Goal: Task Accomplishment & Management: Manage account settings

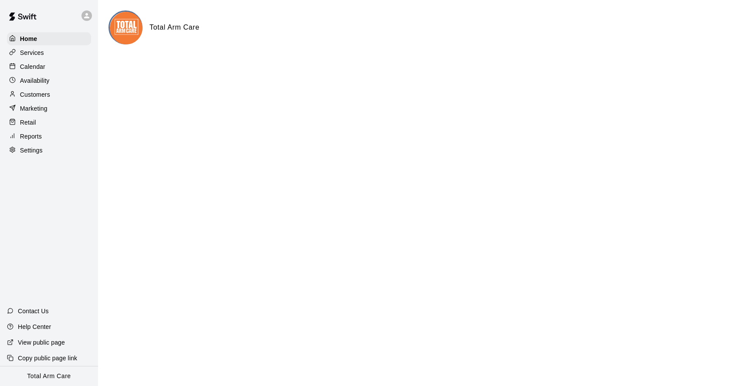
click at [92, 22] on div at bounding box center [89, 15] width 18 height 17
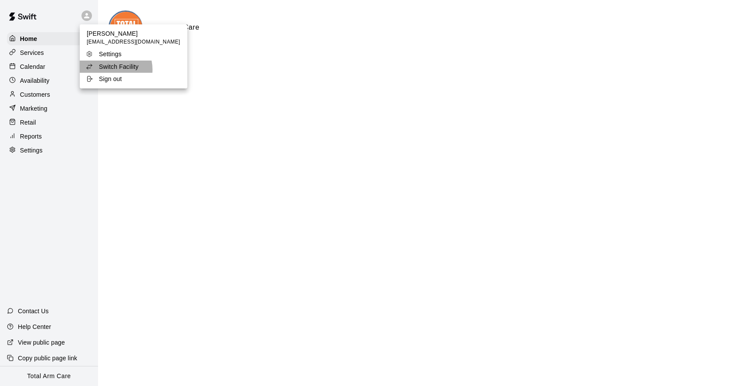
click at [111, 70] on p "Switch Facility" at bounding box center [119, 66] width 40 height 9
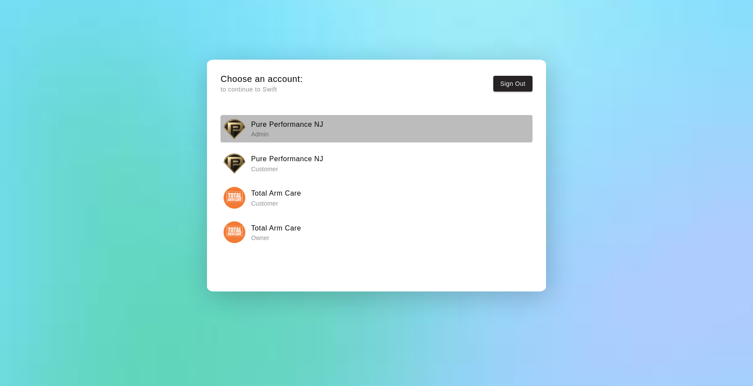
click at [265, 130] on p "Admin" at bounding box center [287, 134] width 72 height 9
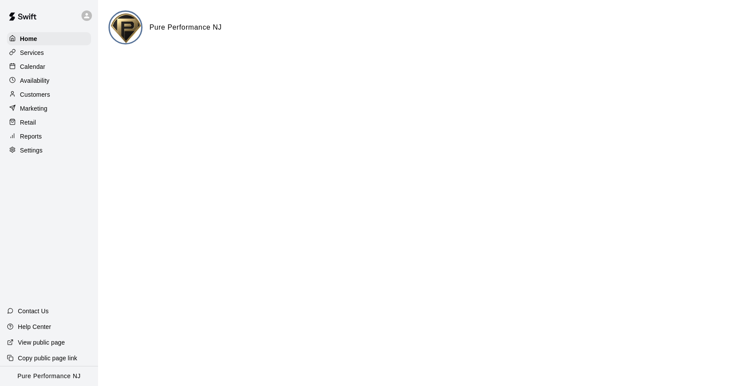
click at [34, 70] on p "Calendar" at bounding box center [32, 66] width 25 height 9
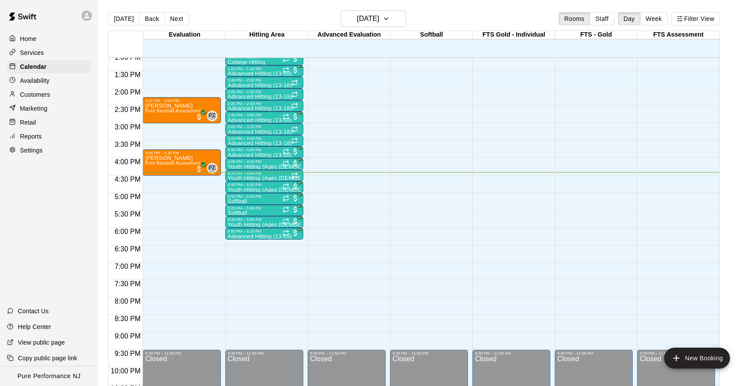
scroll to position [2, 0]
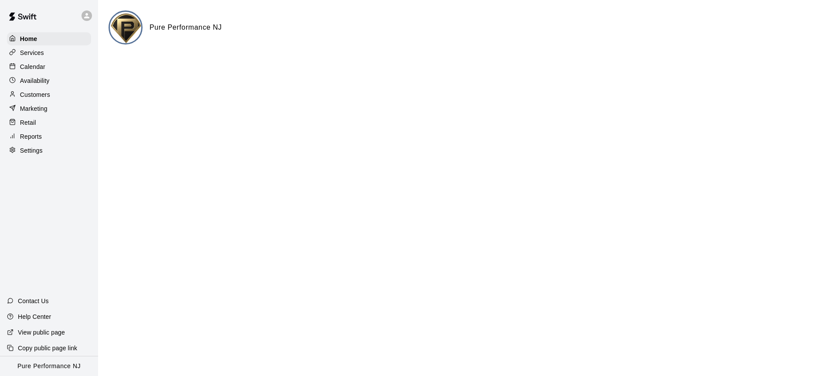
click at [82, 14] on div at bounding box center [87, 15] width 10 height 10
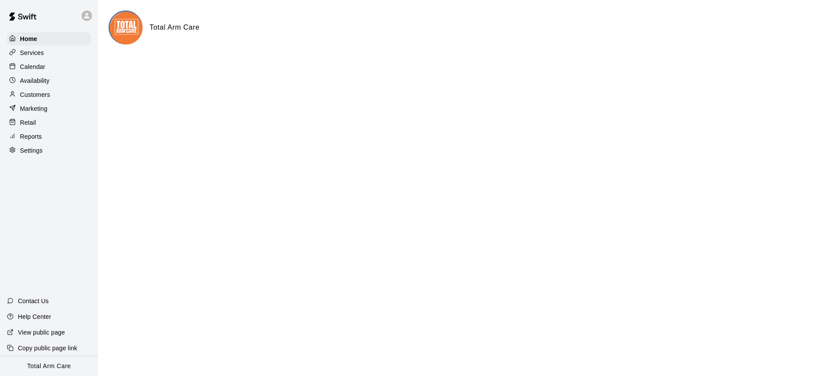
click at [48, 65] on div "Calendar" at bounding box center [49, 66] width 84 height 13
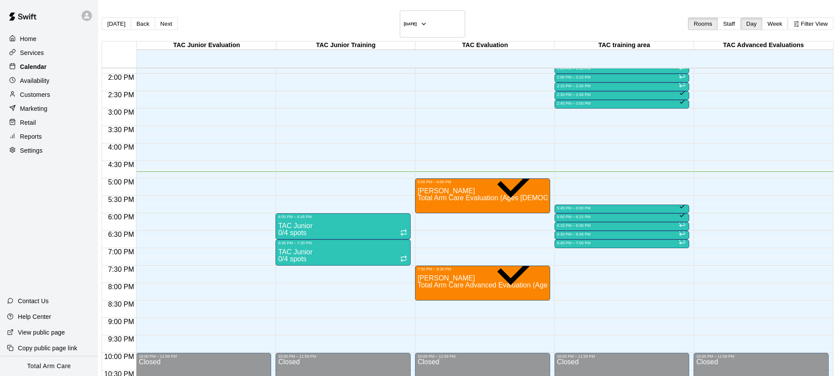
scroll to position [14, 0]
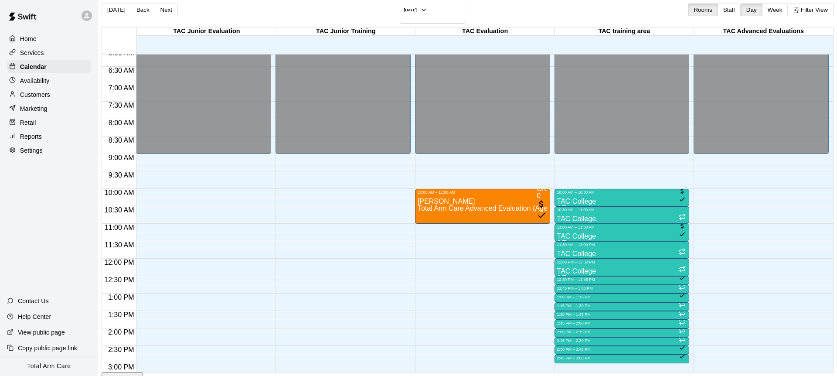
scroll to position [509, 0]
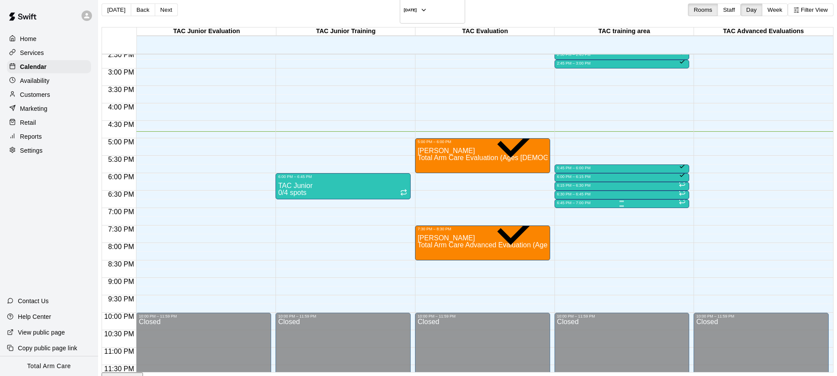
click at [576, 205] on div at bounding box center [622, 205] width 130 height 1
click at [563, 192] on div "6:30 PM – 6:45 PM" at bounding box center [622, 194] width 130 height 4
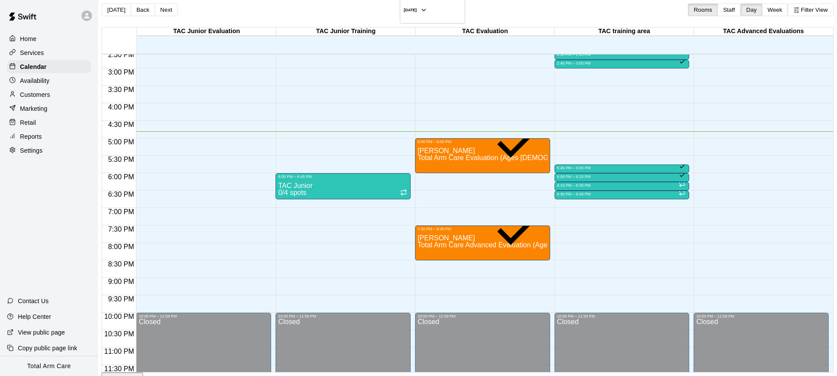
drag, startPoint x: 535, startPoint y: 262, endPoint x: 531, endPoint y: 262, distance: 4.8
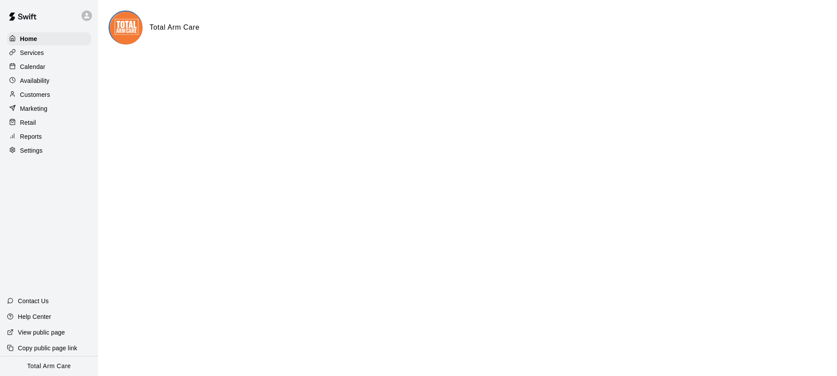
click at [50, 61] on div "Calendar" at bounding box center [49, 66] width 84 height 13
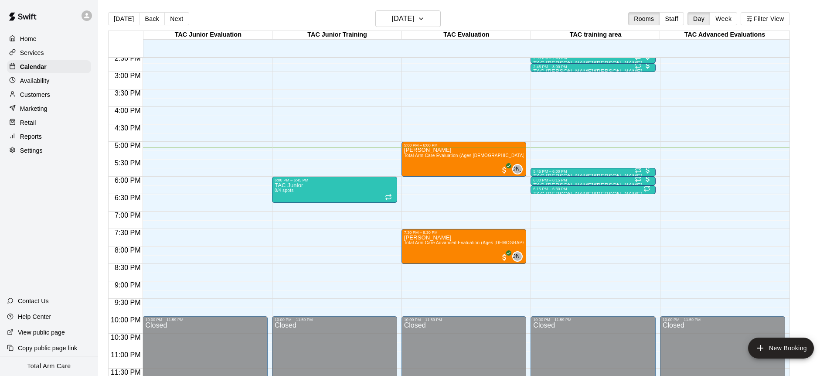
scroll to position [509, 0]
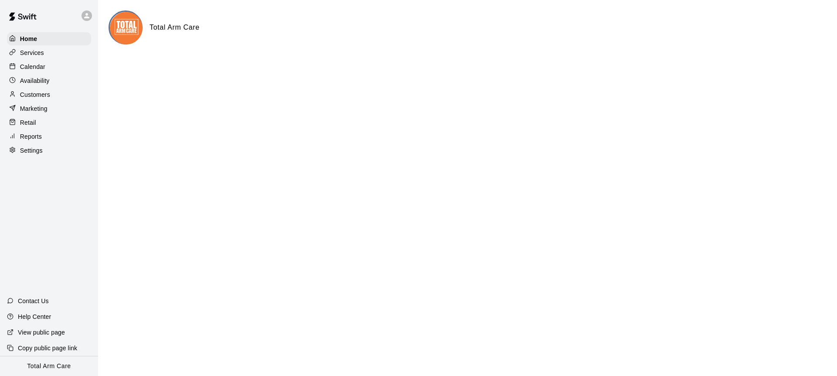
click at [91, 20] on div at bounding box center [89, 15] width 18 height 17
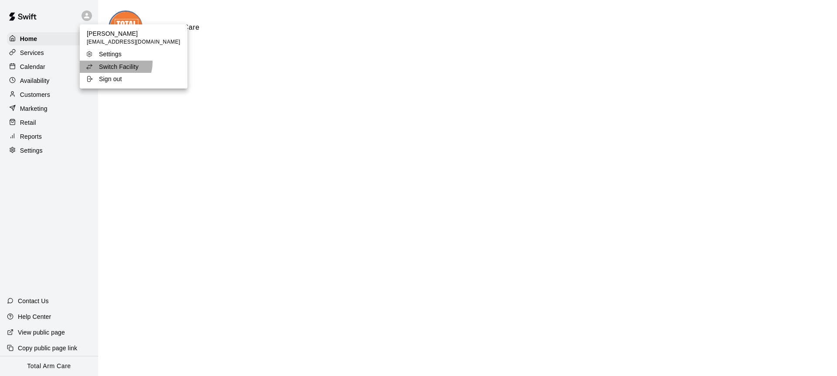
click at [113, 62] on p "Switch Facility" at bounding box center [119, 66] width 40 height 9
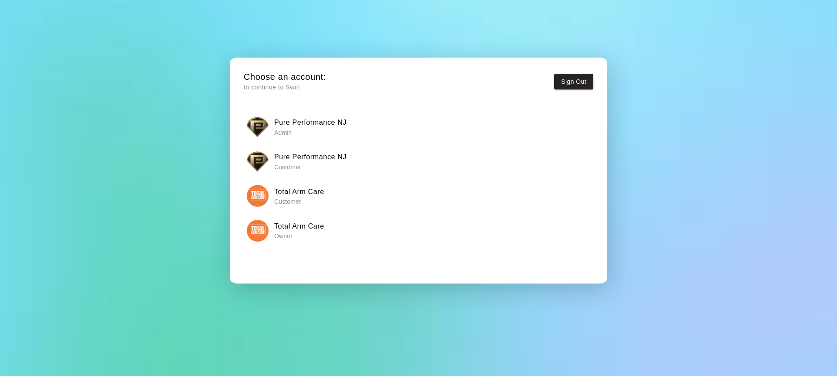
click at [259, 124] on img "button" at bounding box center [258, 127] width 22 height 22
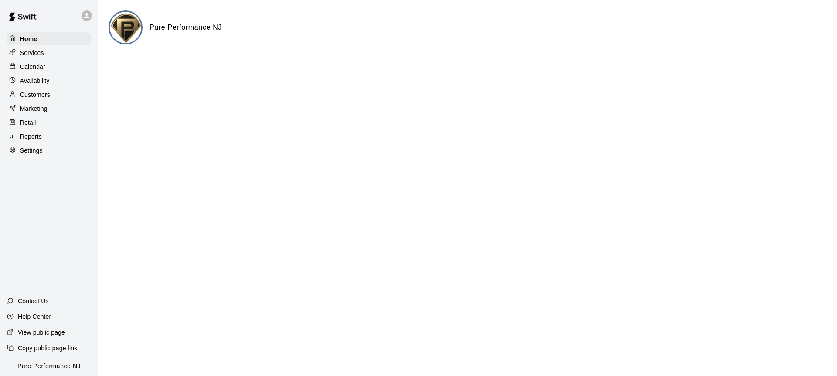
click at [35, 71] on div "Calendar" at bounding box center [49, 66] width 84 height 13
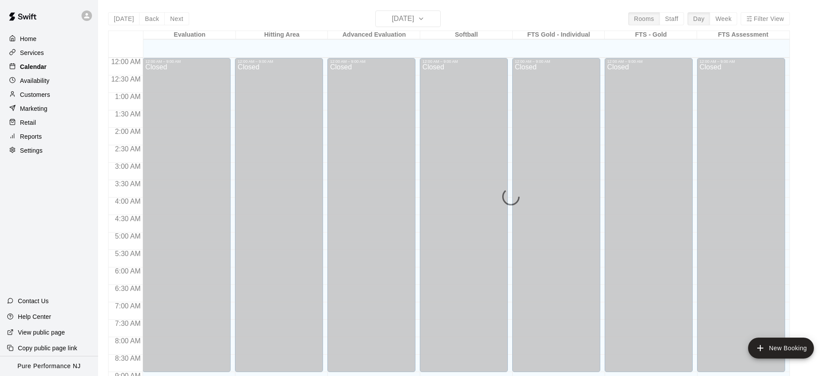
scroll to position [483, 0]
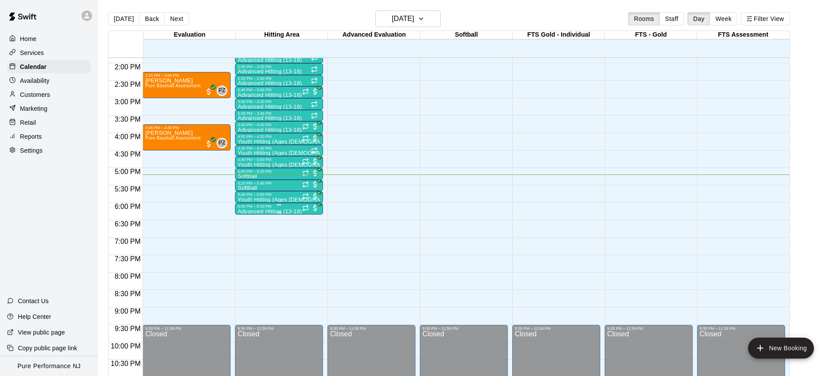
click at [277, 204] on div at bounding box center [279, 204] width 4 height 1
click at [287, 235] on img "edit" at bounding box center [286, 233] width 10 height 10
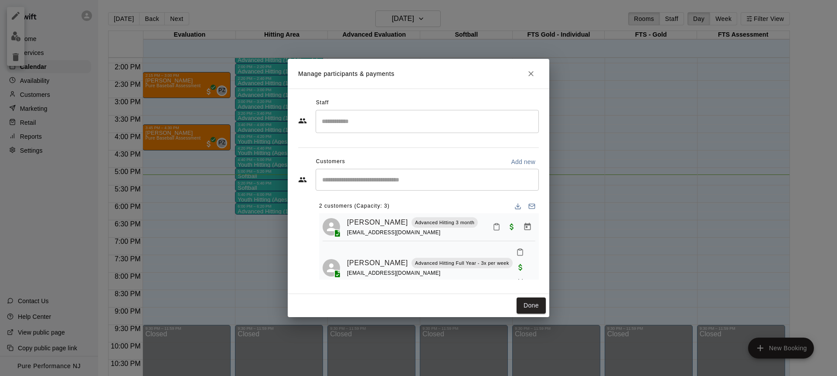
scroll to position [5, 0]
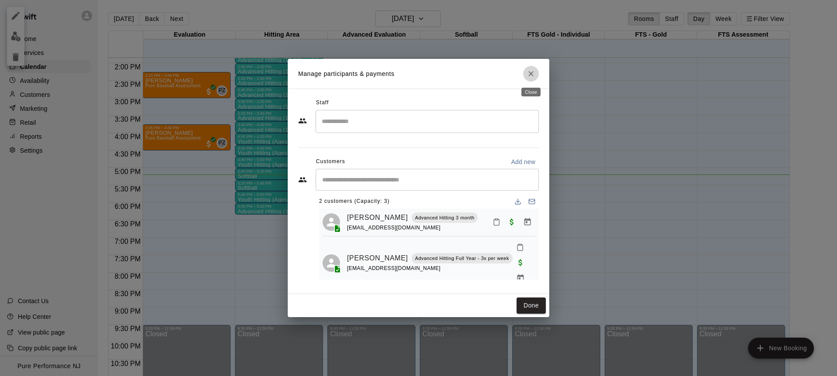
click at [530, 75] on icon "Close" at bounding box center [531, 73] width 9 height 9
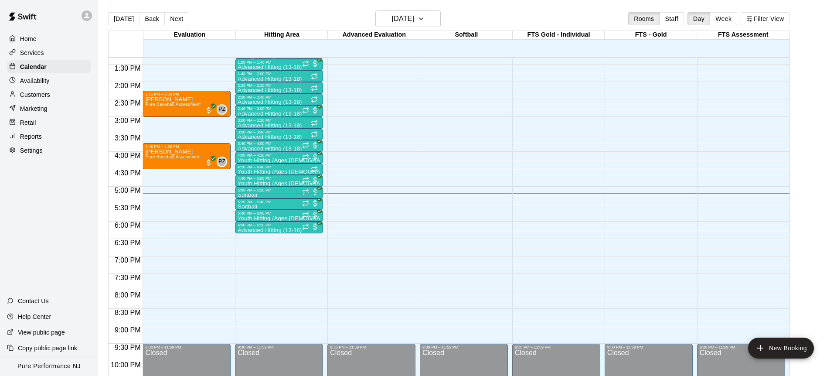
scroll to position [464, 0]
click at [249, 231] on p "Advanced Hitting (13-18)" at bounding box center [270, 231] width 64 height 0
click at [174, 21] on div at bounding box center [418, 188] width 837 height 376
click at [174, 17] on button "Next" at bounding box center [176, 18] width 24 height 13
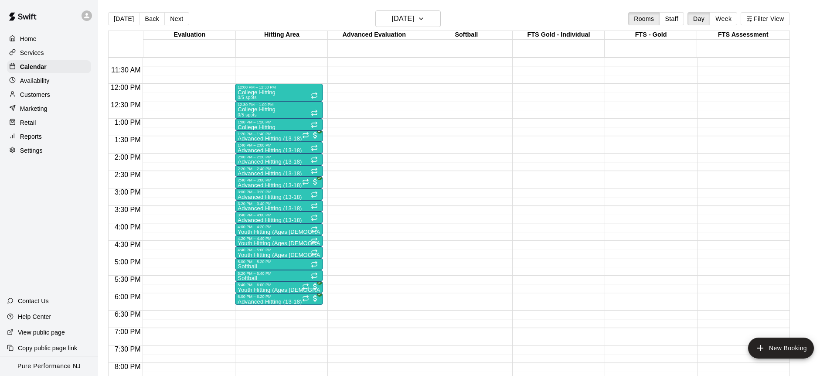
scroll to position [416, 0]
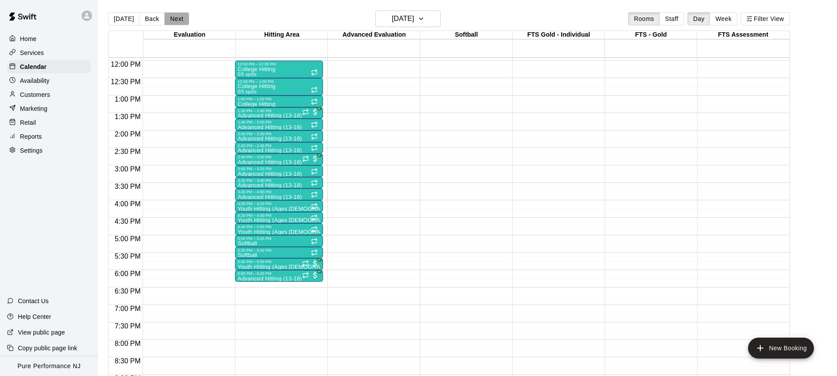
click at [167, 19] on button "Next" at bounding box center [176, 18] width 24 height 13
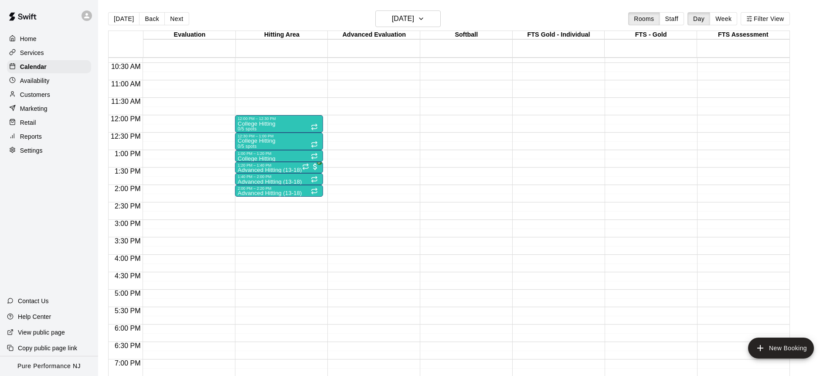
scroll to position [361, 0]
click at [289, 171] on p "Advanced Hitting (13-18)" at bounding box center [270, 171] width 64 height 0
click at [250, 198] on img "edit" at bounding box center [247, 201] width 10 height 10
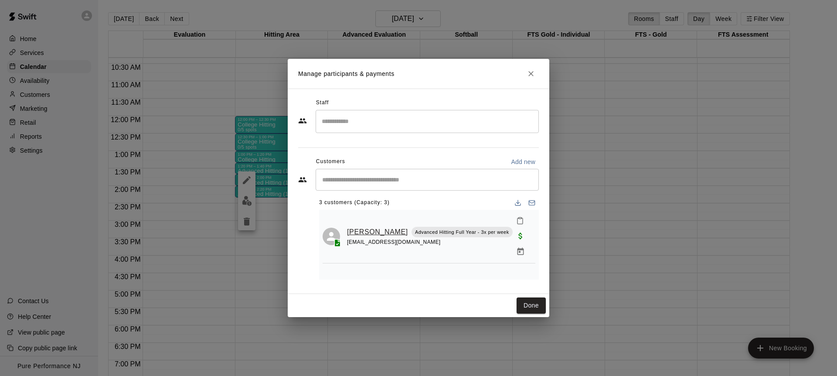
scroll to position [0, 0]
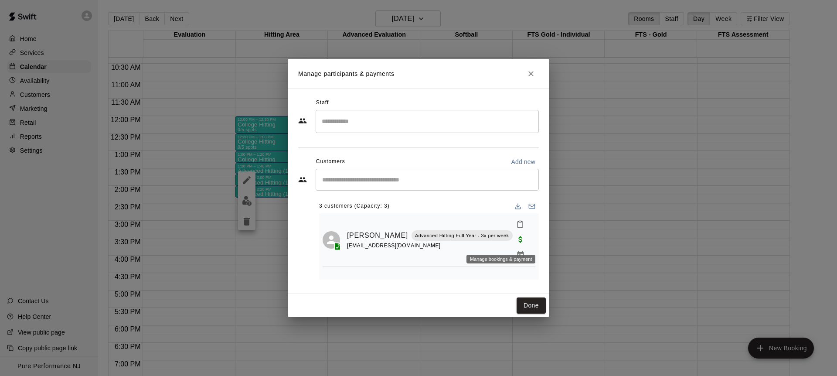
click at [517, 251] on icon "Manage bookings & payment" at bounding box center [520, 254] width 7 height 7
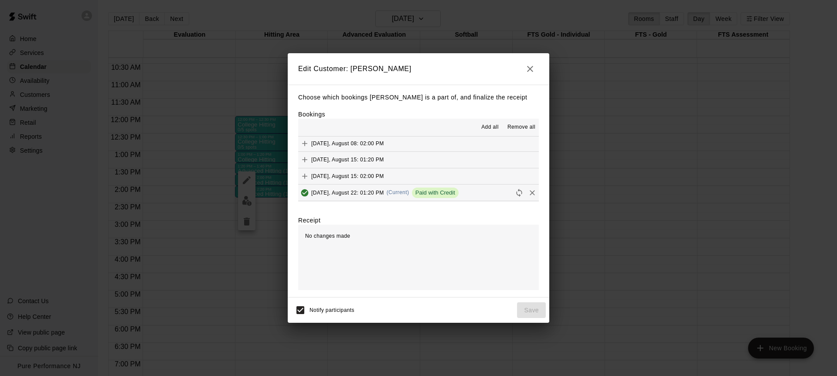
scroll to position [271, 0]
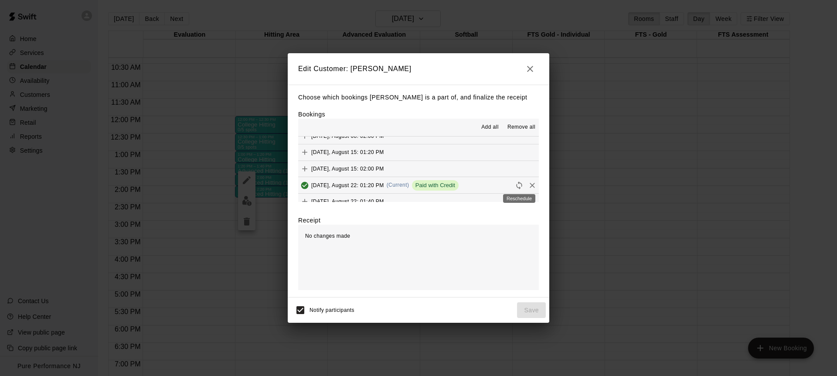
click at [519, 184] on icon "Reschedule" at bounding box center [519, 185] width 9 height 9
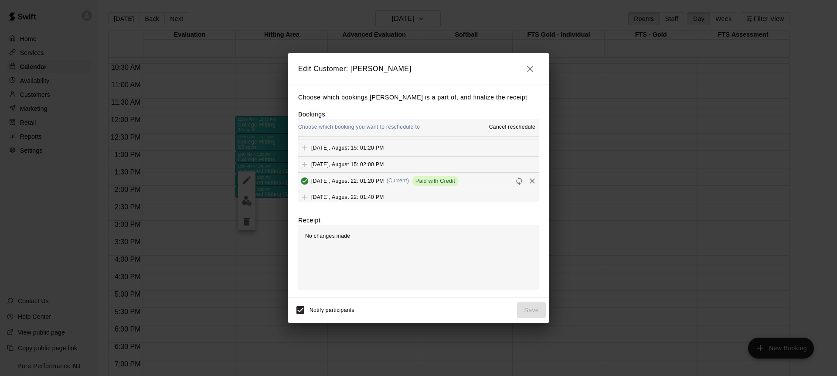
scroll to position [277, 0]
click at [533, 180] on icon "Remove" at bounding box center [532, 179] width 9 height 9
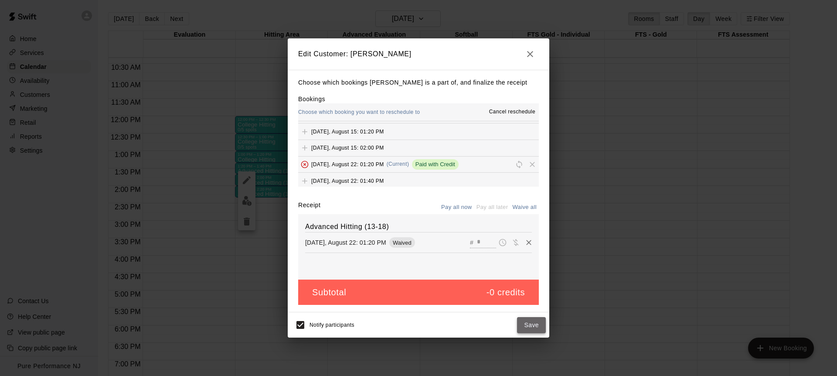
click at [527, 325] on button "Save" at bounding box center [531, 325] width 29 height 16
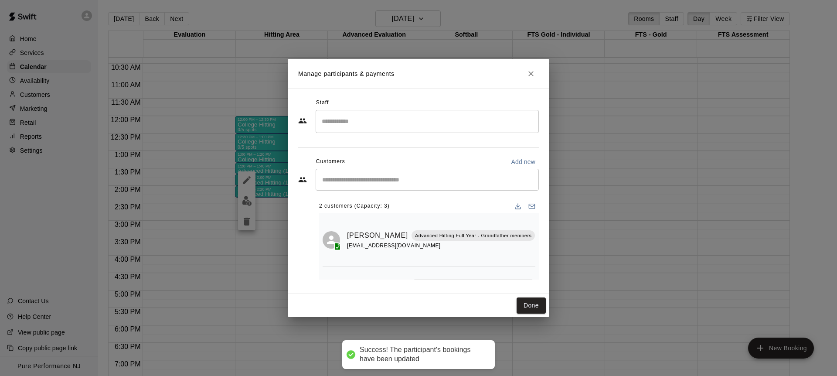
click at [405, 22] on div "Manage participants & payments Staff ​ Customers Add new ​ 2 customers (Capacit…" at bounding box center [418, 188] width 837 height 376
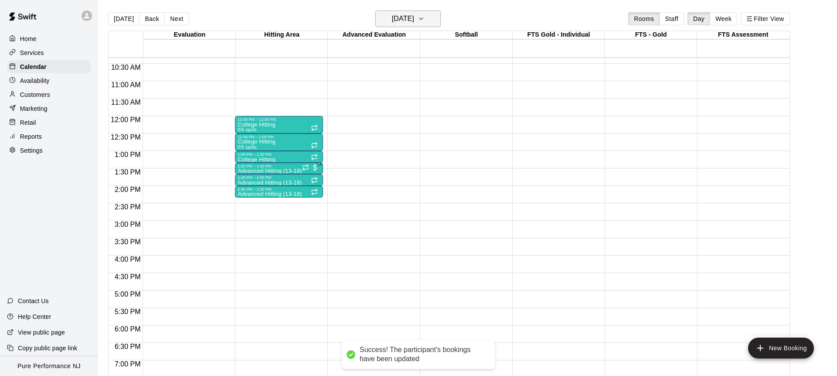
click at [411, 18] on h6 "Friday Aug 22" at bounding box center [403, 19] width 22 height 12
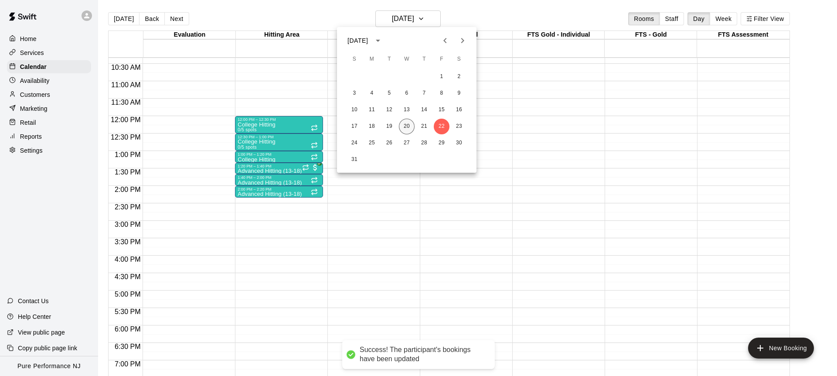
click at [411, 129] on button "20" at bounding box center [407, 127] width 16 height 16
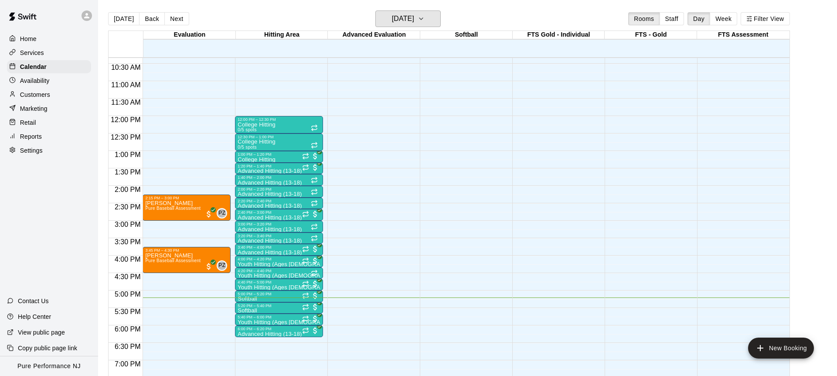
scroll to position [376, 0]
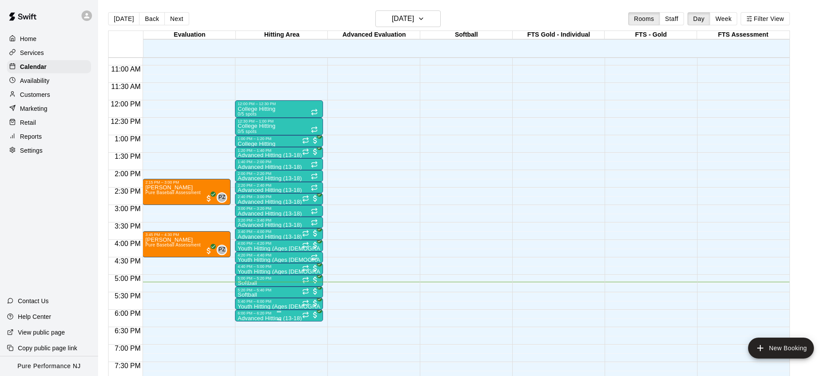
click at [270, 319] on div at bounding box center [279, 319] width 83 height 1
click at [245, 335] on img "edit" at bounding box center [247, 339] width 10 height 10
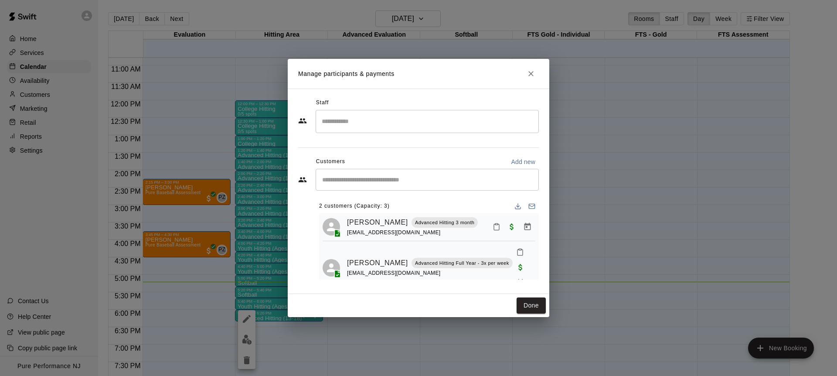
click at [365, 177] on input "Start typing to search customers..." at bounding box center [427, 179] width 215 height 9
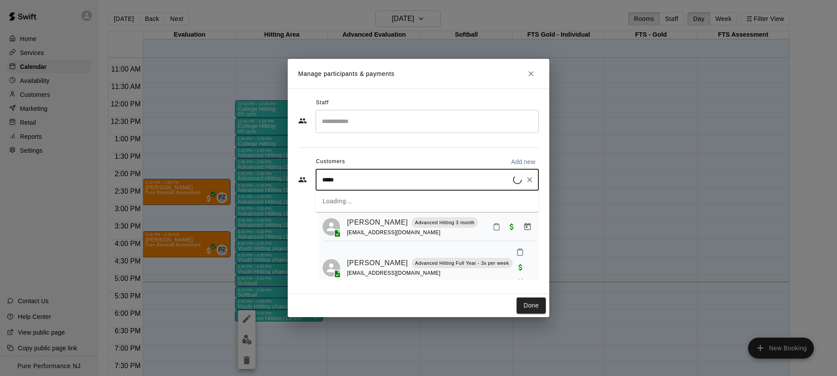
type input "******"
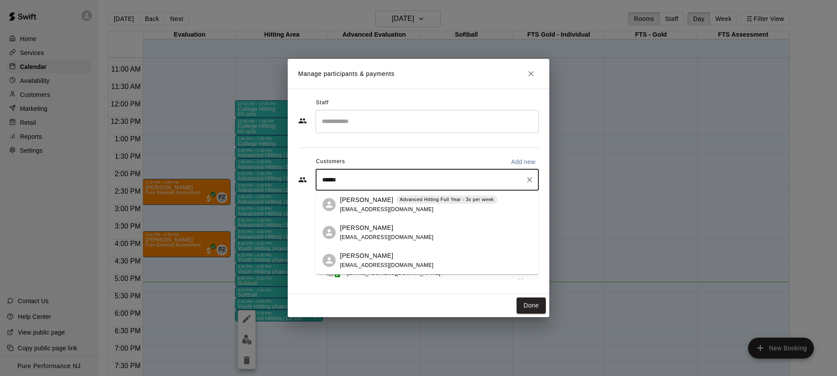
click at [366, 194] on div "Charles Conforti Advanced Hitting Full Year - 3x per week nconforti@verizon.net" at bounding box center [427, 205] width 223 height 28
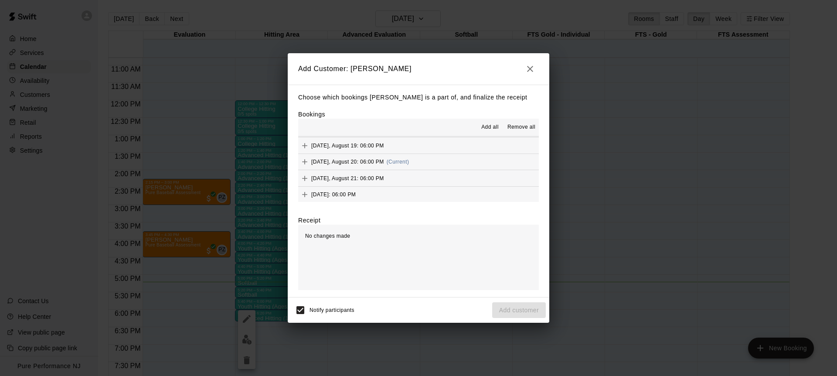
scroll to position [323, 0]
click at [420, 147] on button "Wednesday, August 20: 06:00 PM (Current)" at bounding box center [418, 150] width 241 height 16
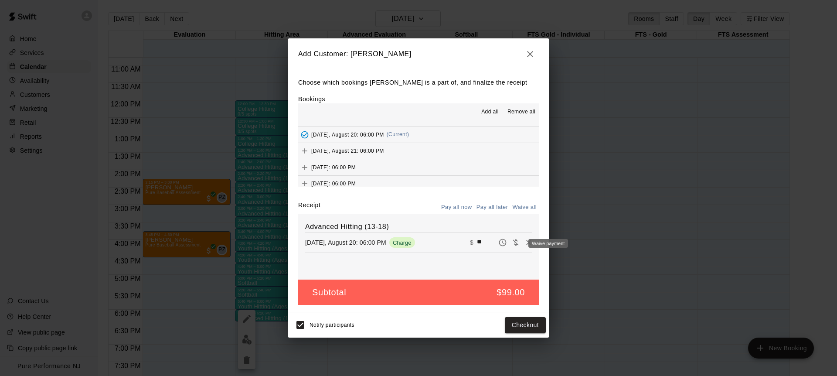
drag, startPoint x: 519, startPoint y: 244, endPoint x: 508, endPoint y: 238, distance: 12.7
click at [519, 244] on icon "Waive payment" at bounding box center [515, 242] width 9 height 9
type input "*"
click at [515, 320] on button "Add customer" at bounding box center [519, 325] width 54 height 16
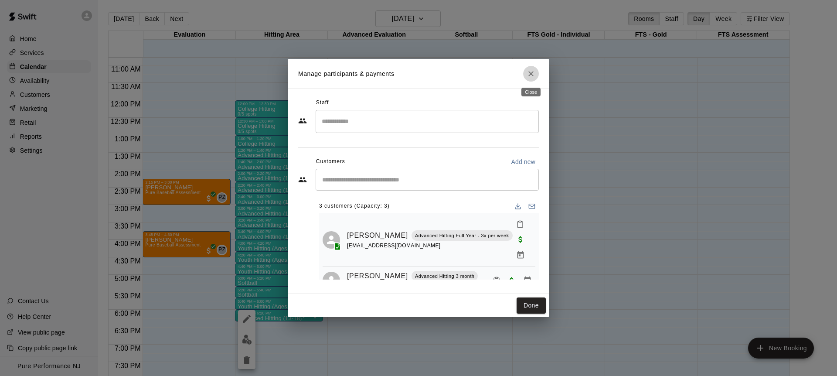
click at [530, 70] on icon "Close" at bounding box center [531, 73] width 9 height 9
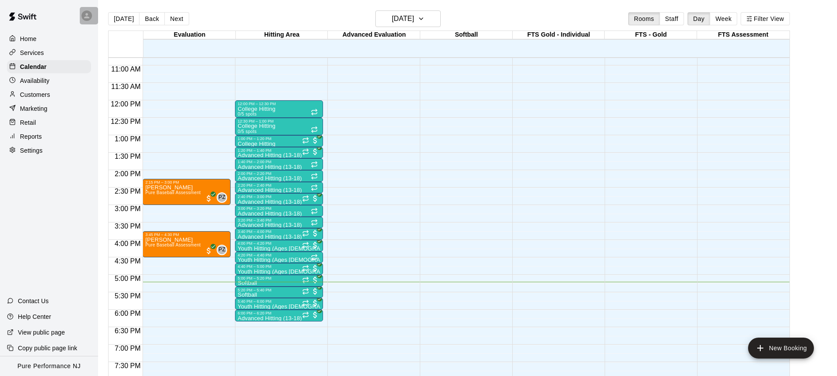
click at [88, 18] on icon at bounding box center [87, 16] width 8 height 8
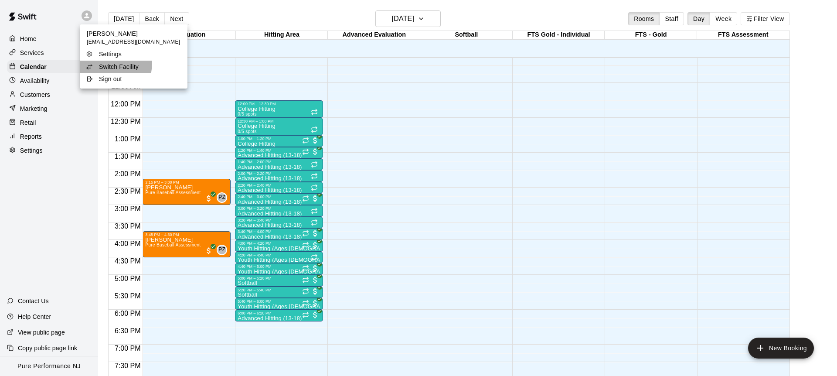
click at [95, 62] on div "Switch Facility" at bounding box center [114, 66] width 57 height 9
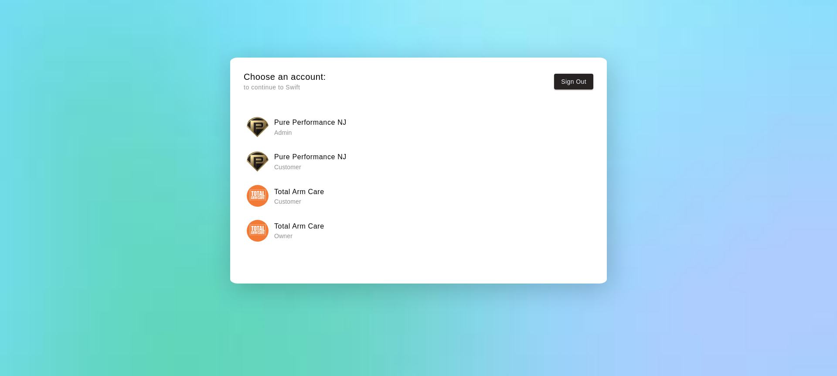
click at [262, 245] on div "Pure Performance NJ Admin Pure Performance NJ Customer Total Arm Care Customer …" at bounding box center [419, 196] width 350 height 167
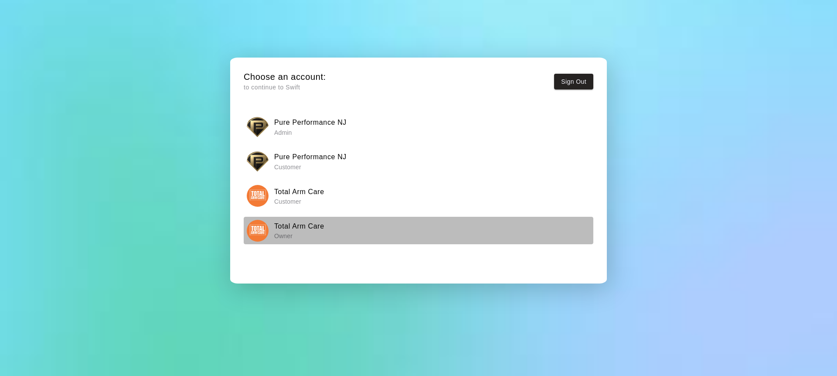
click at [263, 225] on img "button" at bounding box center [258, 231] width 22 height 22
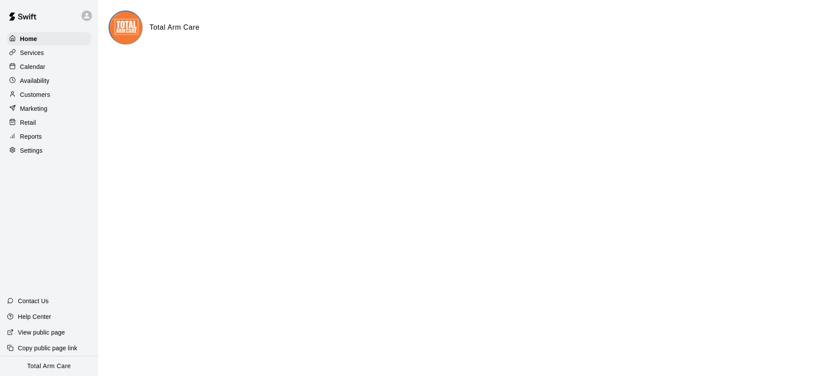
click at [44, 66] on p "Calendar" at bounding box center [32, 66] width 25 height 9
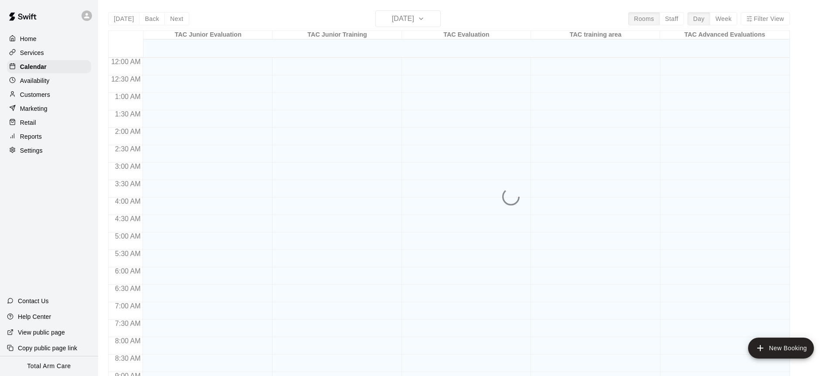
scroll to position [483, 0]
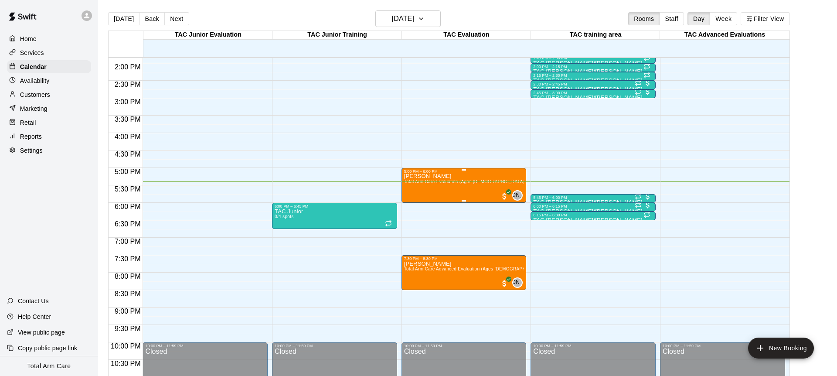
click at [433, 184] on span "Total Arm Care Evaluation (Ages [DEMOGRAPHIC_DATA]+)" at bounding box center [466, 181] width 125 height 5
click at [25, 198] on div at bounding box center [418, 188] width 837 height 376
click at [32, 196] on div "Home Services Calendar Availability Customers Marketing Retail Reports Settings…" at bounding box center [49, 188] width 98 height 376
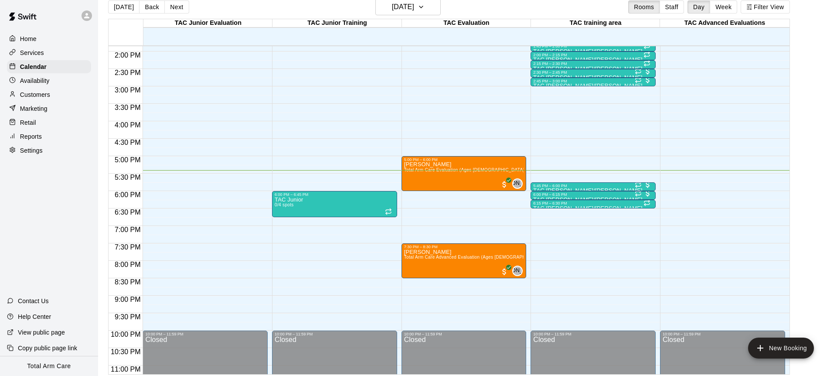
scroll to position [12, 0]
